Goal: Task Accomplishment & Management: Manage account settings

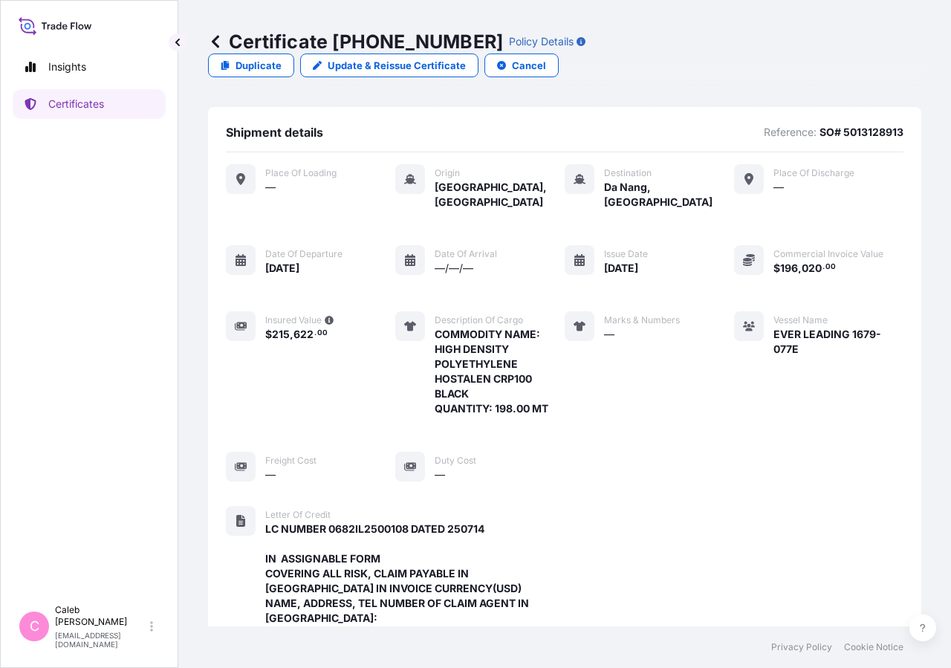
scroll to position [548, 0]
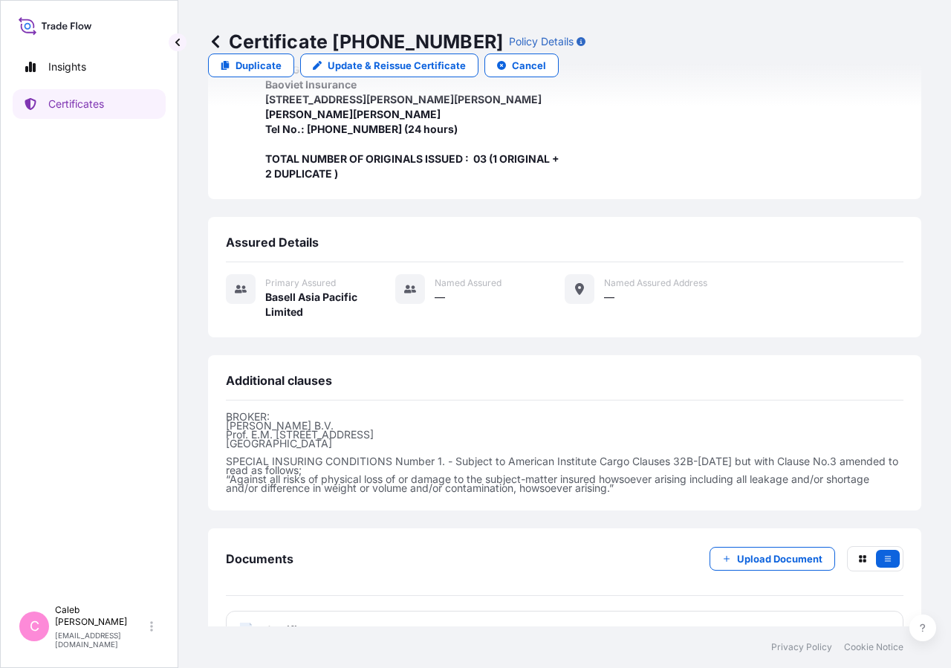
click at [126, 112] on link "Certificates" at bounding box center [89, 104] width 153 height 30
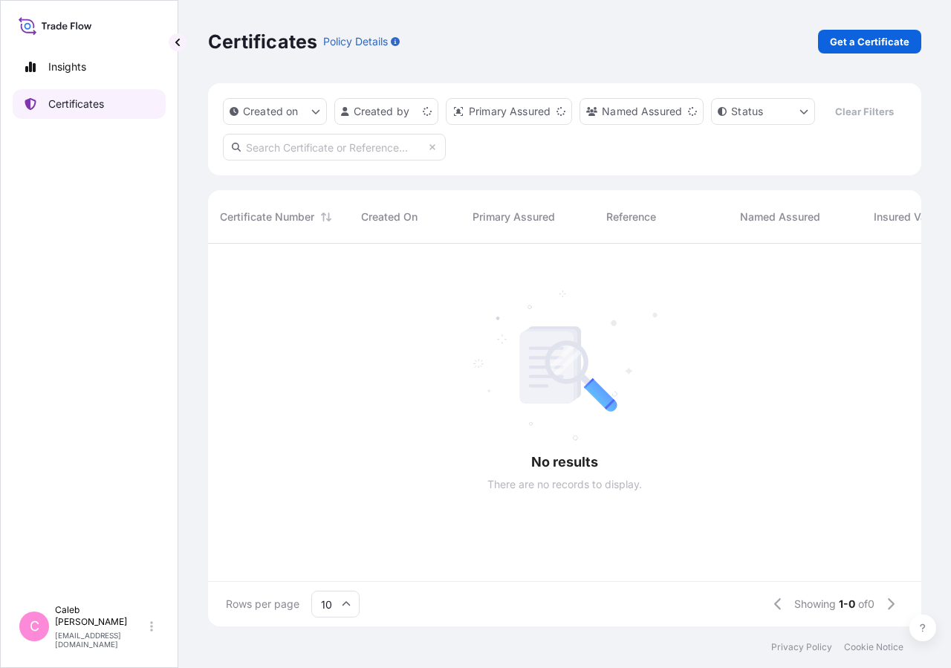
scroll to position [347, 701]
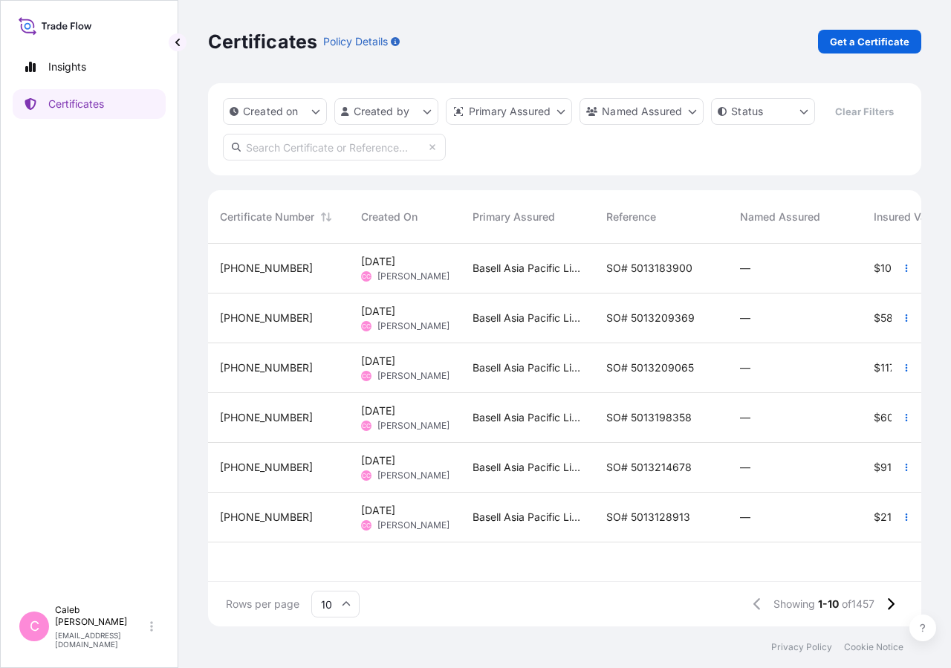
click at [302, 161] on input "text" at bounding box center [334, 147] width 223 height 27
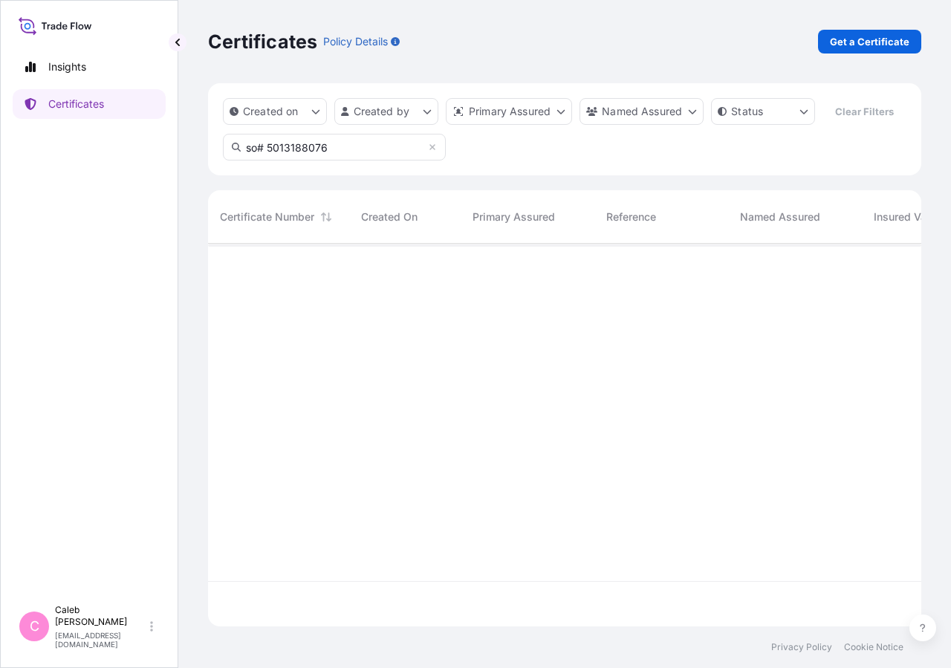
type input "so# 5013188076"
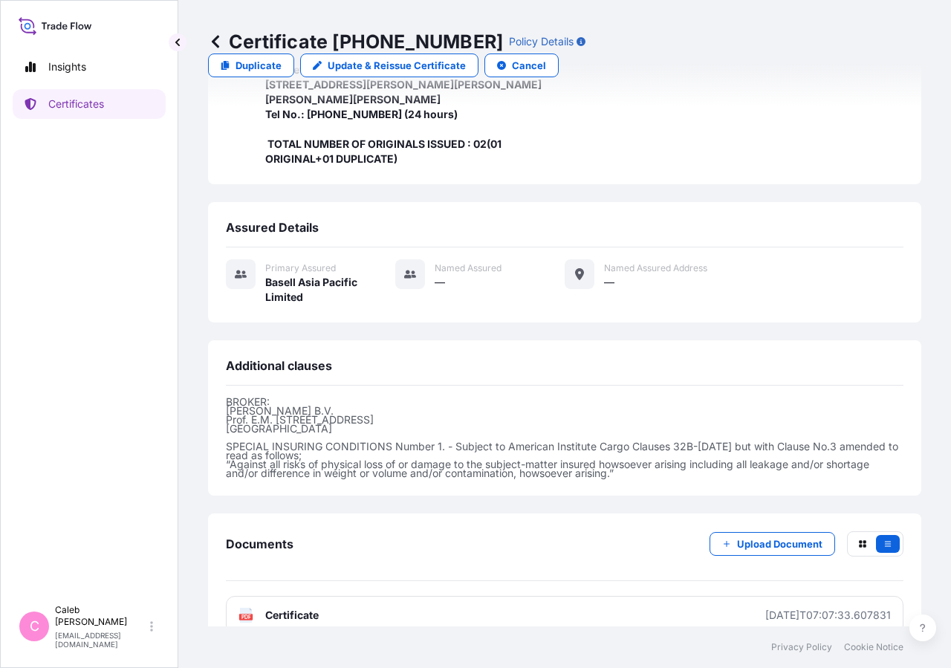
scroll to position [13, 0]
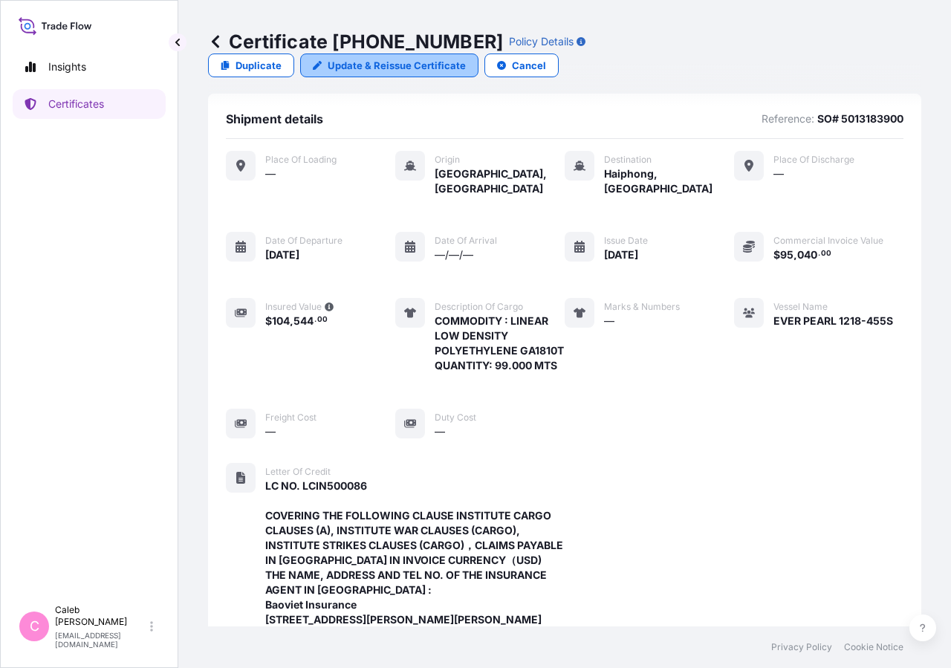
click at [466, 58] on p "Update & Reissue Certificate" at bounding box center [397, 65] width 138 height 15
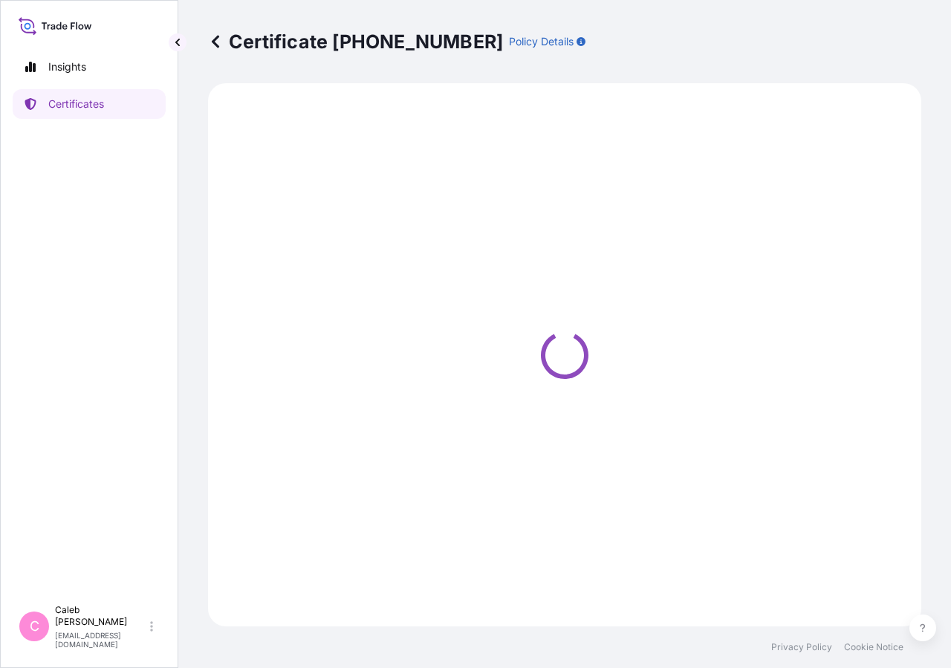
select select "Sea"
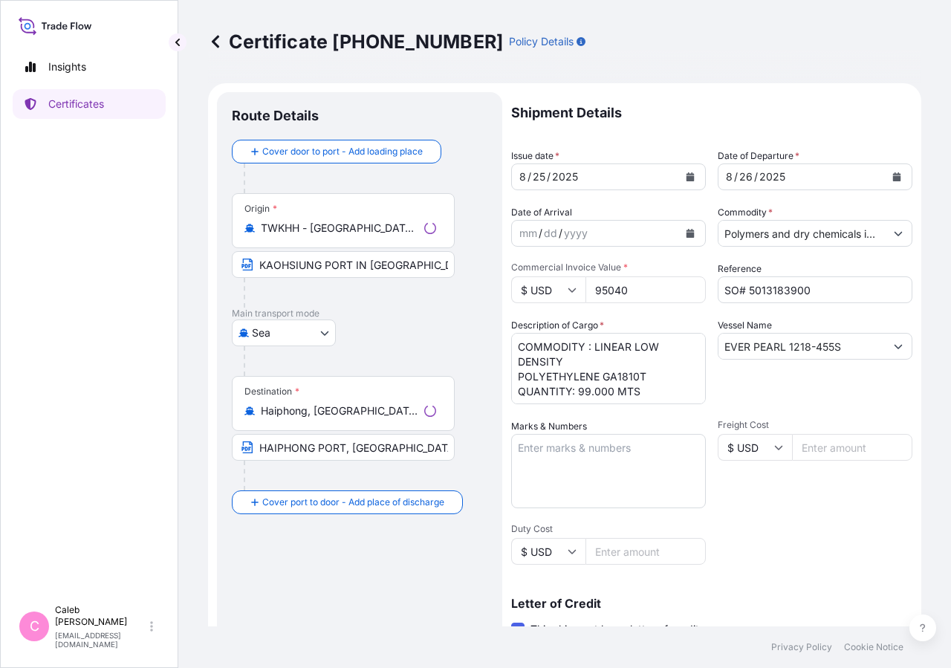
select select "32034"
click at [104, 106] on p "Certificates" at bounding box center [76, 104] width 56 height 15
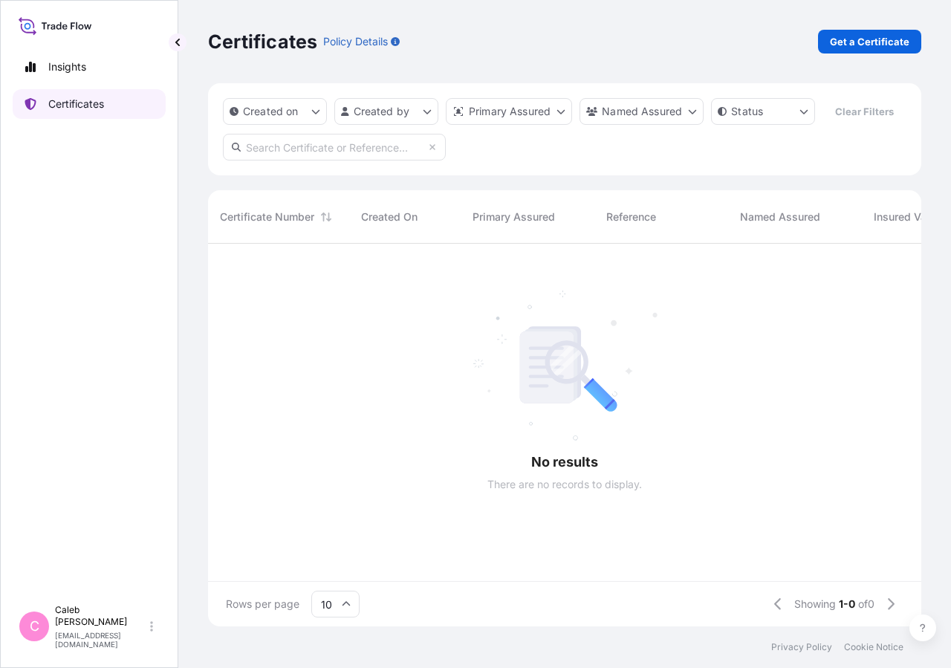
scroll to position [347, 701]
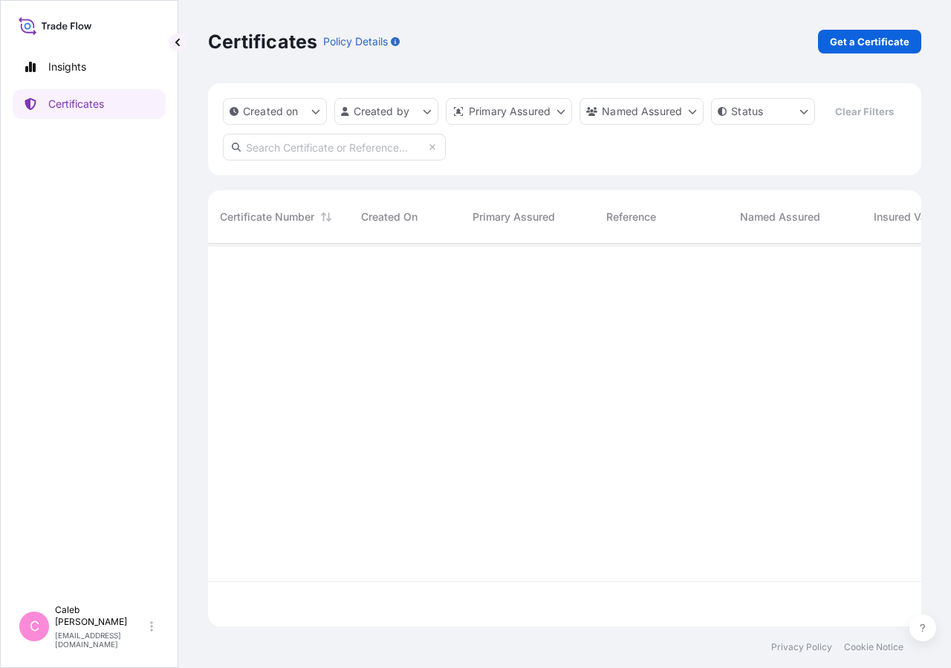
click at [309, 161] on input "text" at bounding box center [334, 147] width 223 height 27
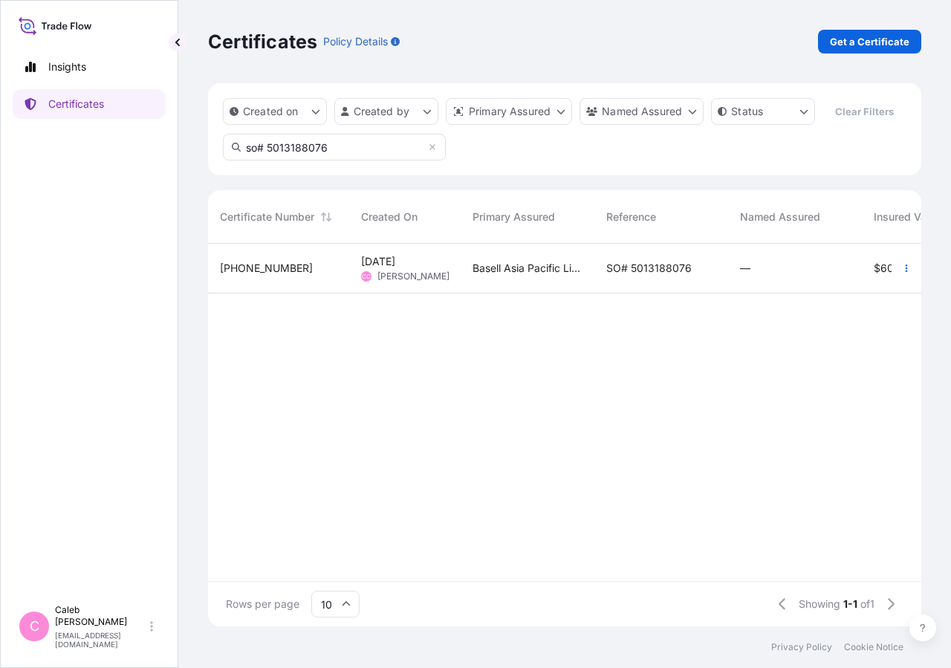
type input "so# 5013188076"
click at [644, 294] on div "SO# 5013188076" at bounding box center [662, 269] width 134 height 50
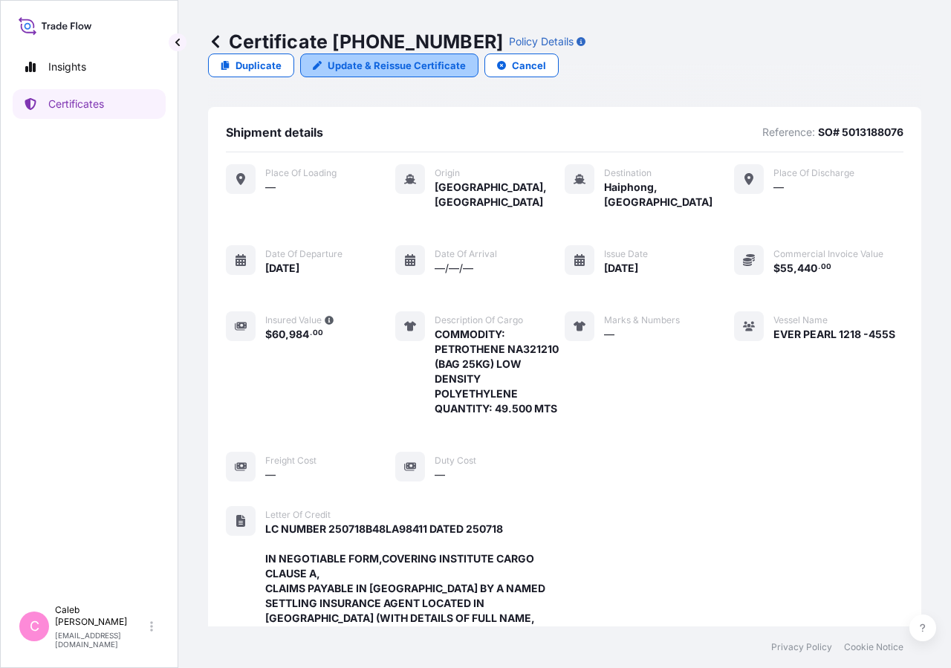
click at [466, 58] on p "Update & Reissue Certificate" at bounding box center [397, 65] width 138 height 15
select select "Sea"
select select "32034"
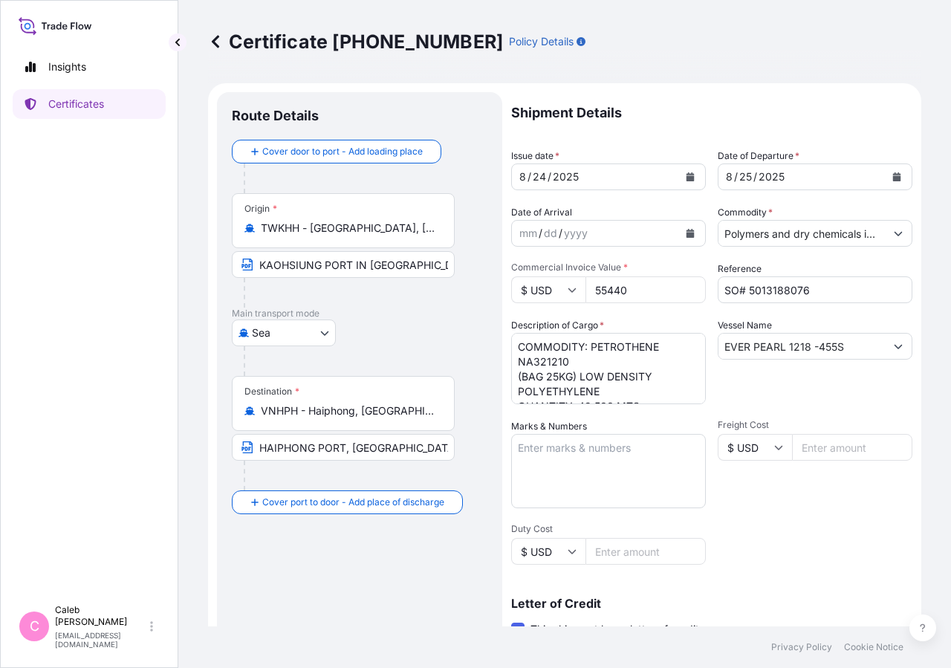
click at [893, 181] on icon "Calendar" at bounding box center [897, 176] width 8 height 9
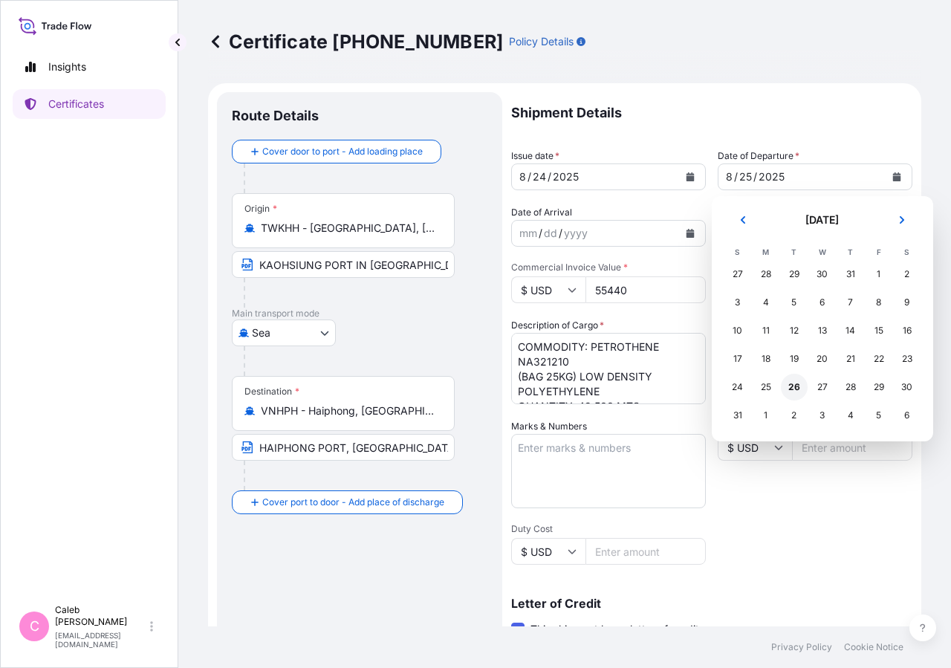
click at [788, 386] on div "26" at bounding box center [794, 387] width 27 height 27
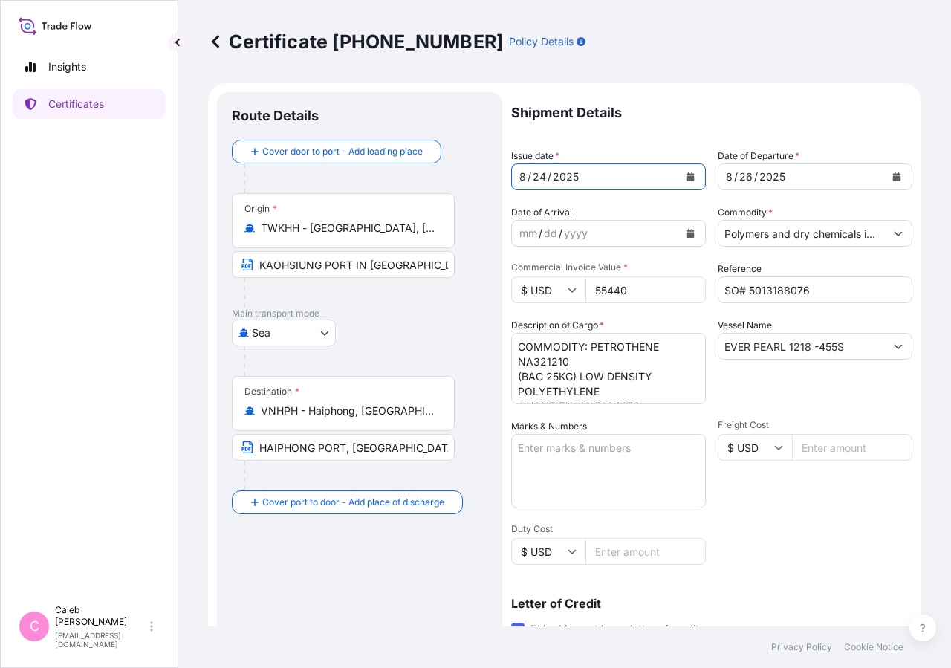
click at [686, 181] on button "Calendar" at bounding box center [690, 177] width 24 height 24
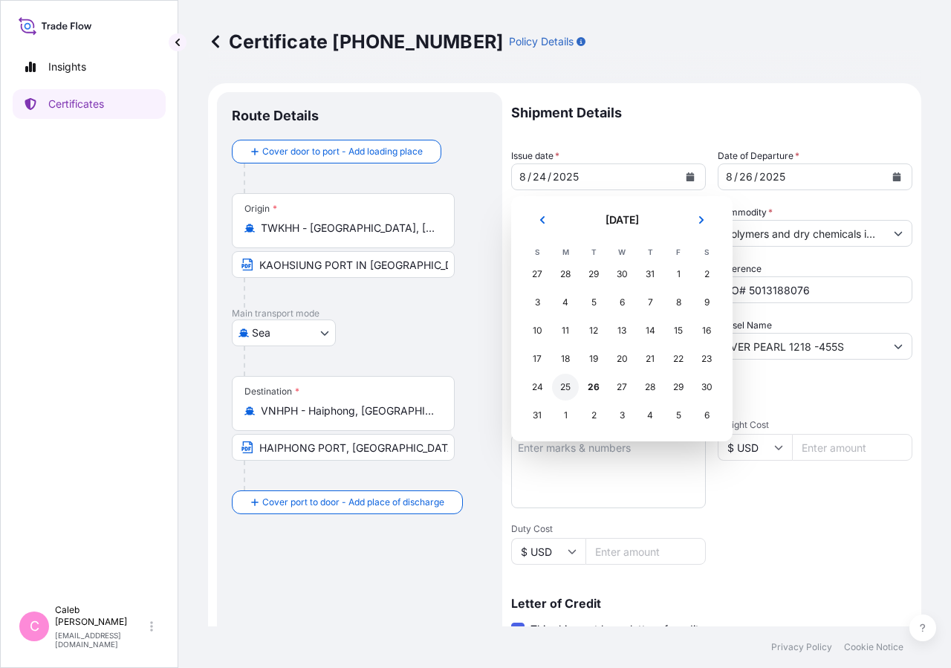
click at [564, 384] on div "25" at bounding box center [565, 387] width 27 height 27
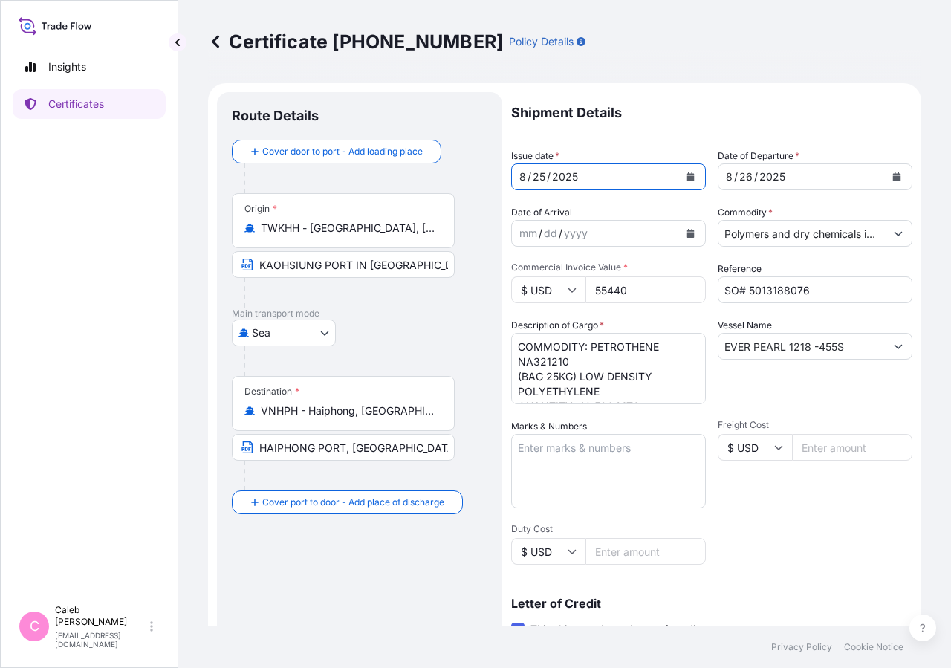
scroll to position [16, 0]
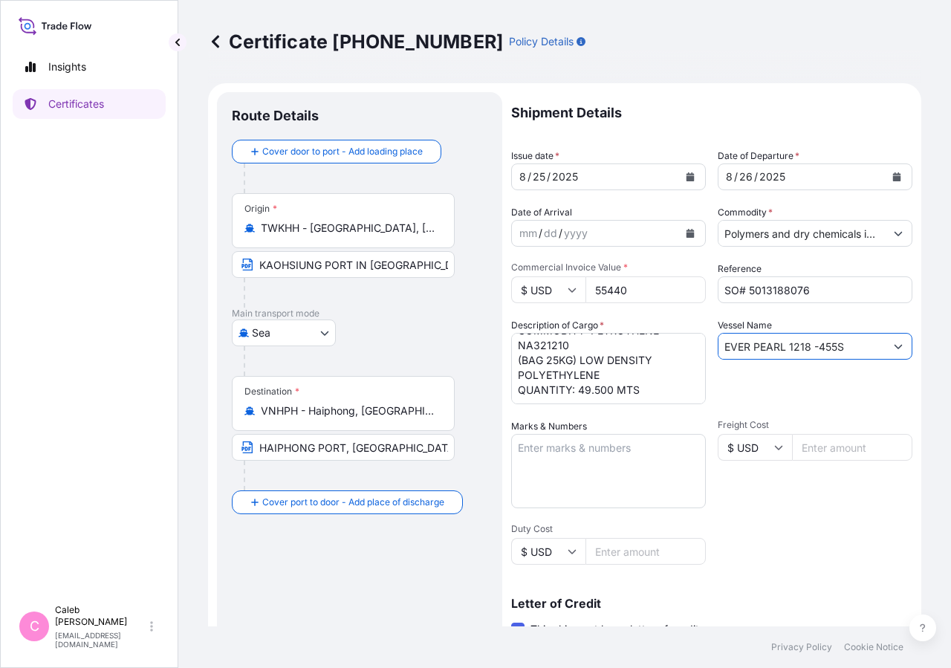
drag, startPoint x: 840, startPoint y: 349, endPoint x: 820, endPoint y: 388, distance: 44.2
click at [719, 333] on input "EVER PEARL 1218 -455S" at bounding box center [802, 346] width 166 height 27
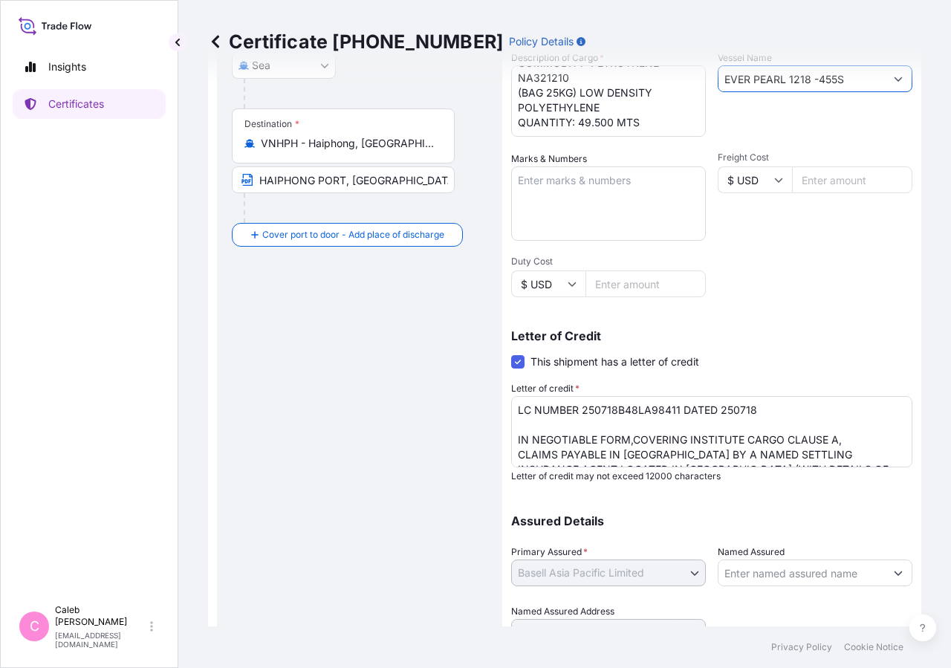
click at [760, 454] on textarea "LC NUMBER 250718B48LA98411 DATED 250718 IN NEGOTIABLE FORM,COVERING INSTITUTE C…" at bounding box center [711, 431] width 401 height 71
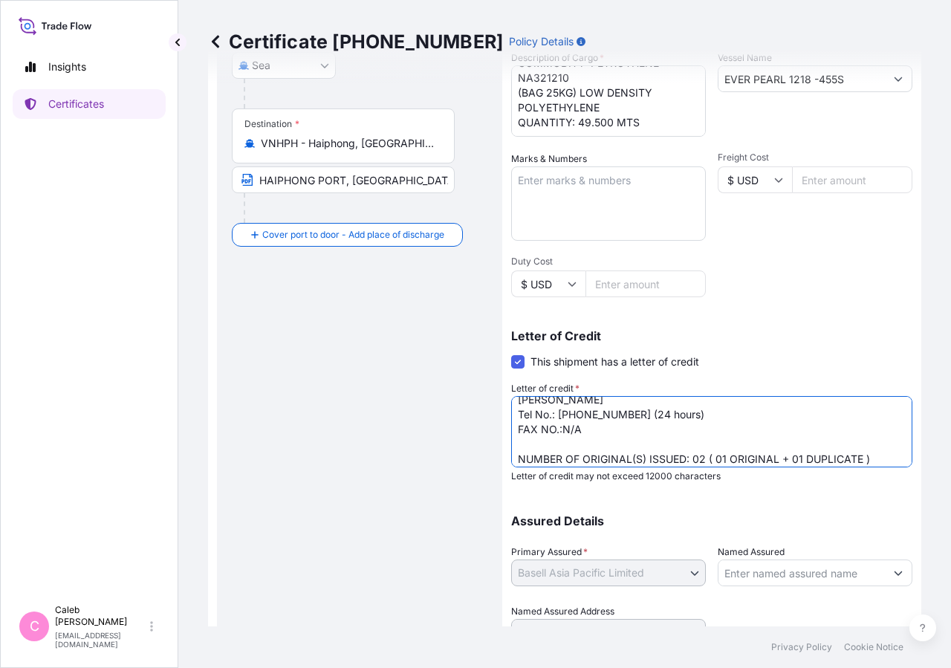
scroll to position [147, 0]
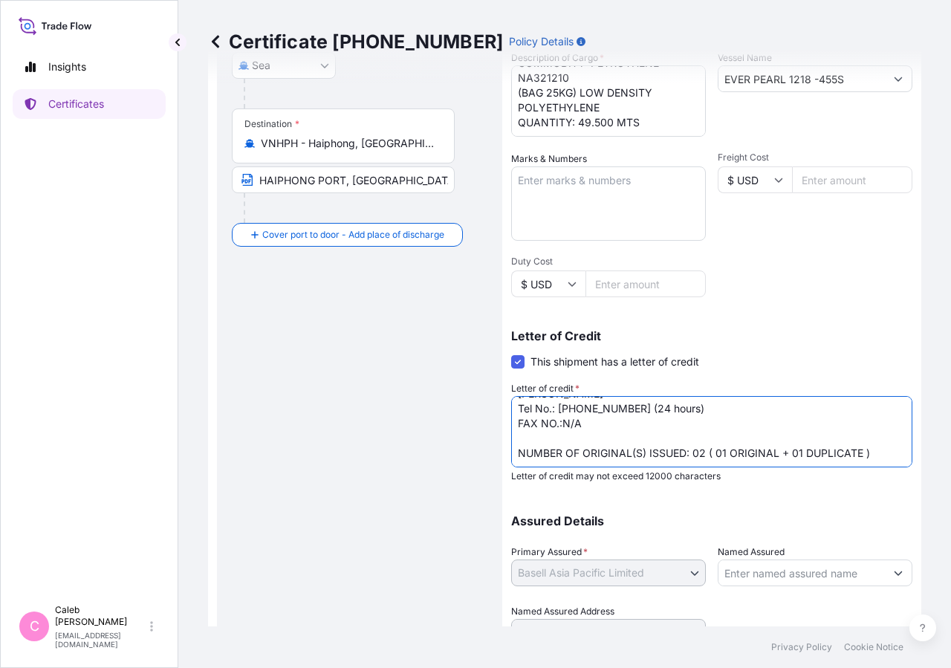
drag, startPoint x: 537, startPoint y: 438, endPoint x: 890, endPoint y: 441, distance: 353.8
click at [890, 441] on textarea "LC NUMBER 250718B48LA98411 DATED 250718 IN NEGOTIABLE FORM,COVERING INSTITUTE C…" at bounding box center [711, 431] width 401 height 71
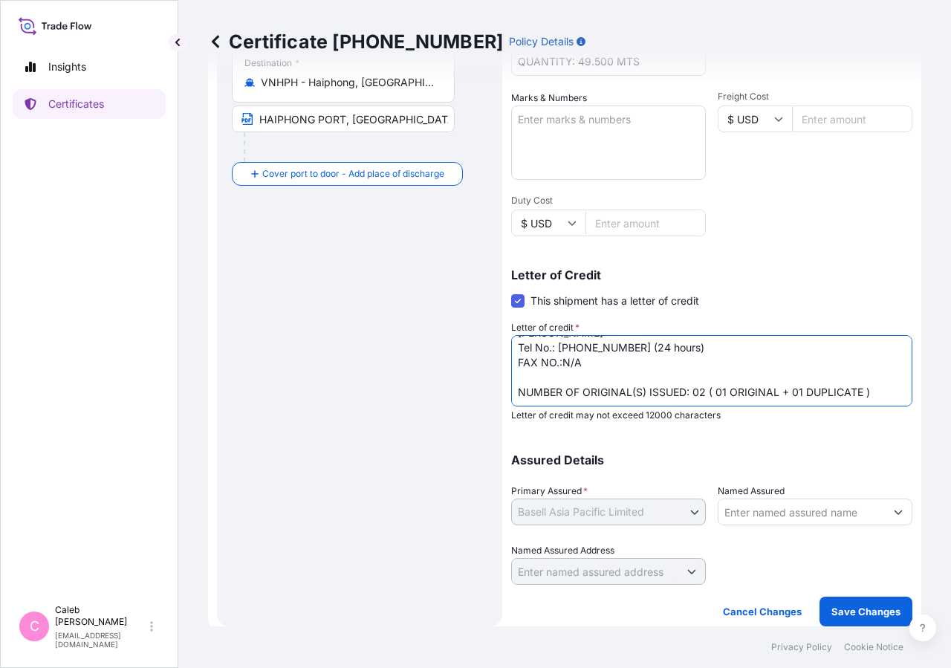
type textarea "LC NUMBER 250718B48LA98411 DATED 250718 IN NEGOTIABLE FORM,COVERING INSTITUTE C…"
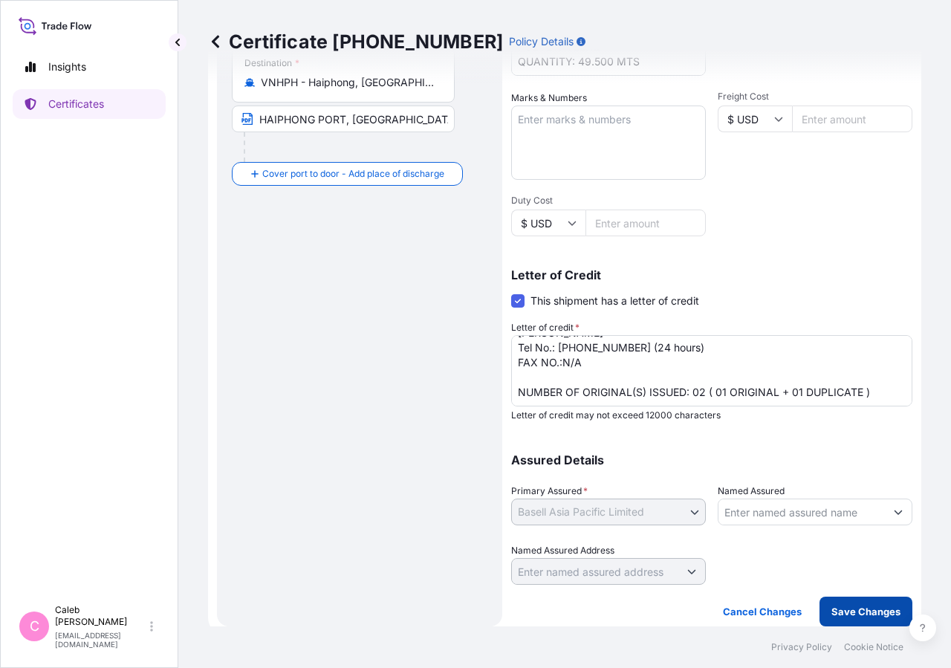
click at [846, 598] on button "Save Changes" at bounding box center [866, 612] width 93 height 30
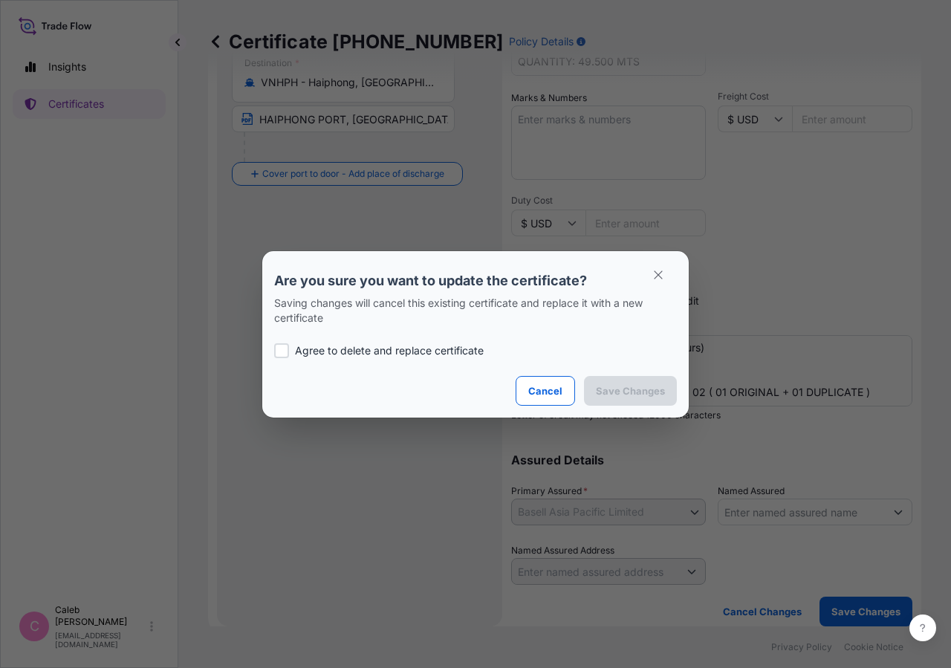
click at [289, 348] on label "Agree to delete and replace certificate" at bounding box center [475, 350] width 403 height 15
checkbox input "true"
click at [644, 396] on p "Save Changes" at bounding box center [630, 390] width 69 height 15
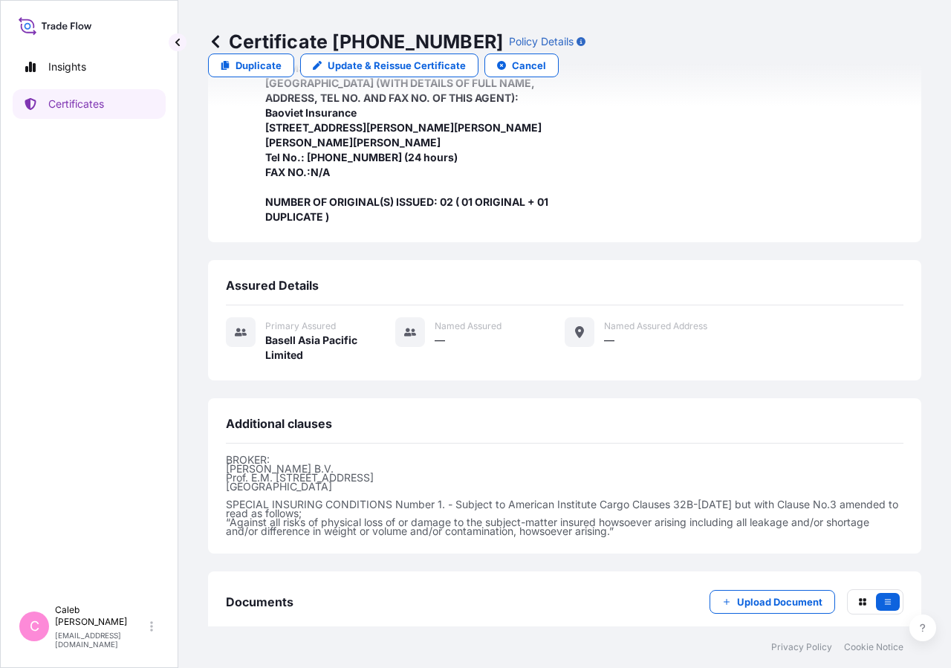
scroll to position [578, 0]
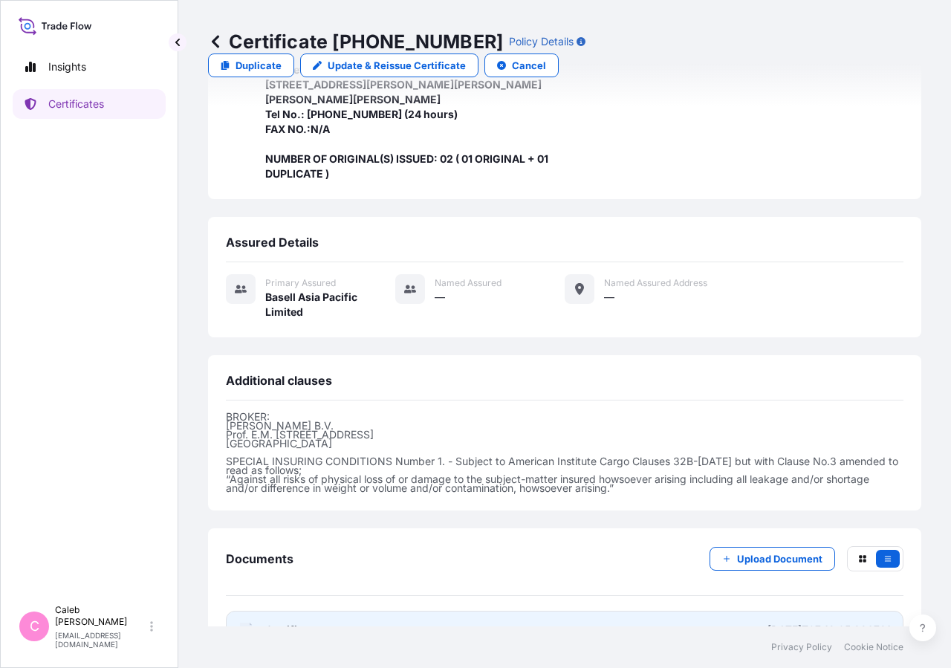
click at [288, 623] on span "Certificate" at bounding box center [292, 630] width 54 height 15
